Goal: Information Seeking & Learning: Learn about a topic

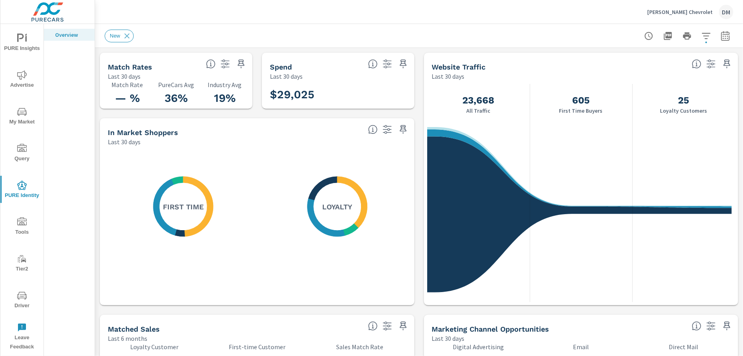
scroll to position [400, 0]
